Goal: Information Seeking & Learning: Learn about a topic

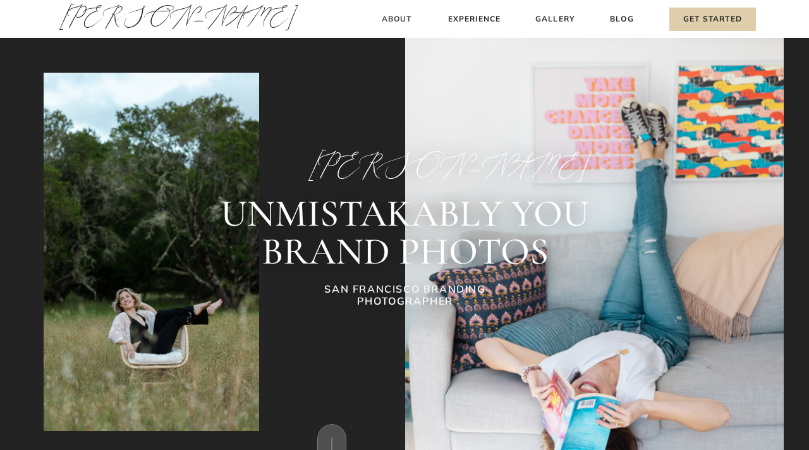
click at [399, 20] on h3 "About" at bounding box center [396, 19] width 37 height 13
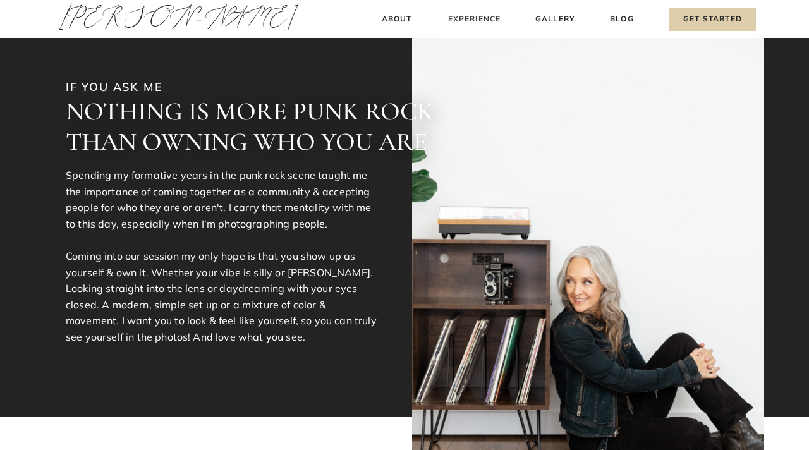
click at [484, 21] on h3 "Experience" at bounding box center [474, 19] width 56 height 13
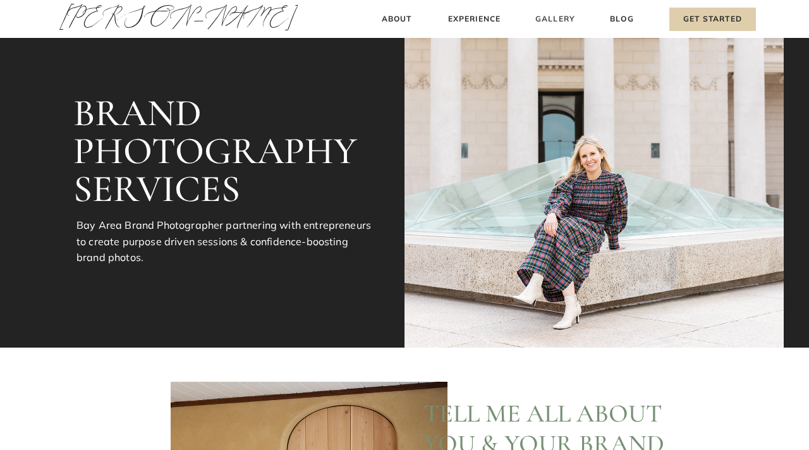
click at [554, 20] on h3 "Gallery" at bounding box center [555, 19] width 42 height 13
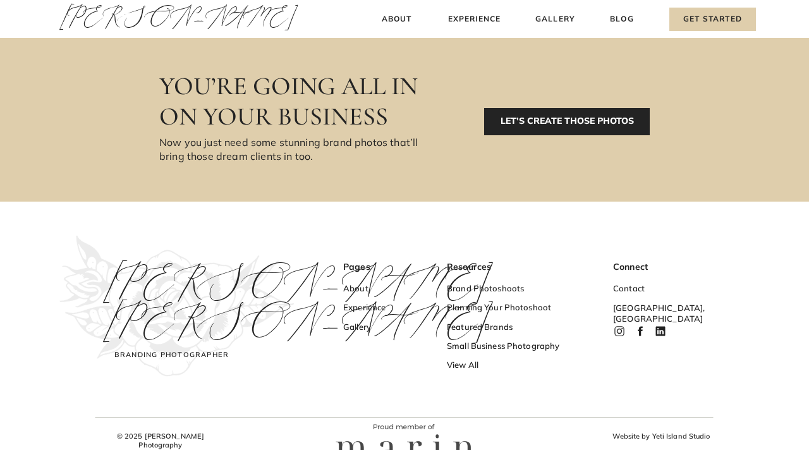
scroll to position [787, 0]
